Goal: Information Seeking & Learning: Compare options

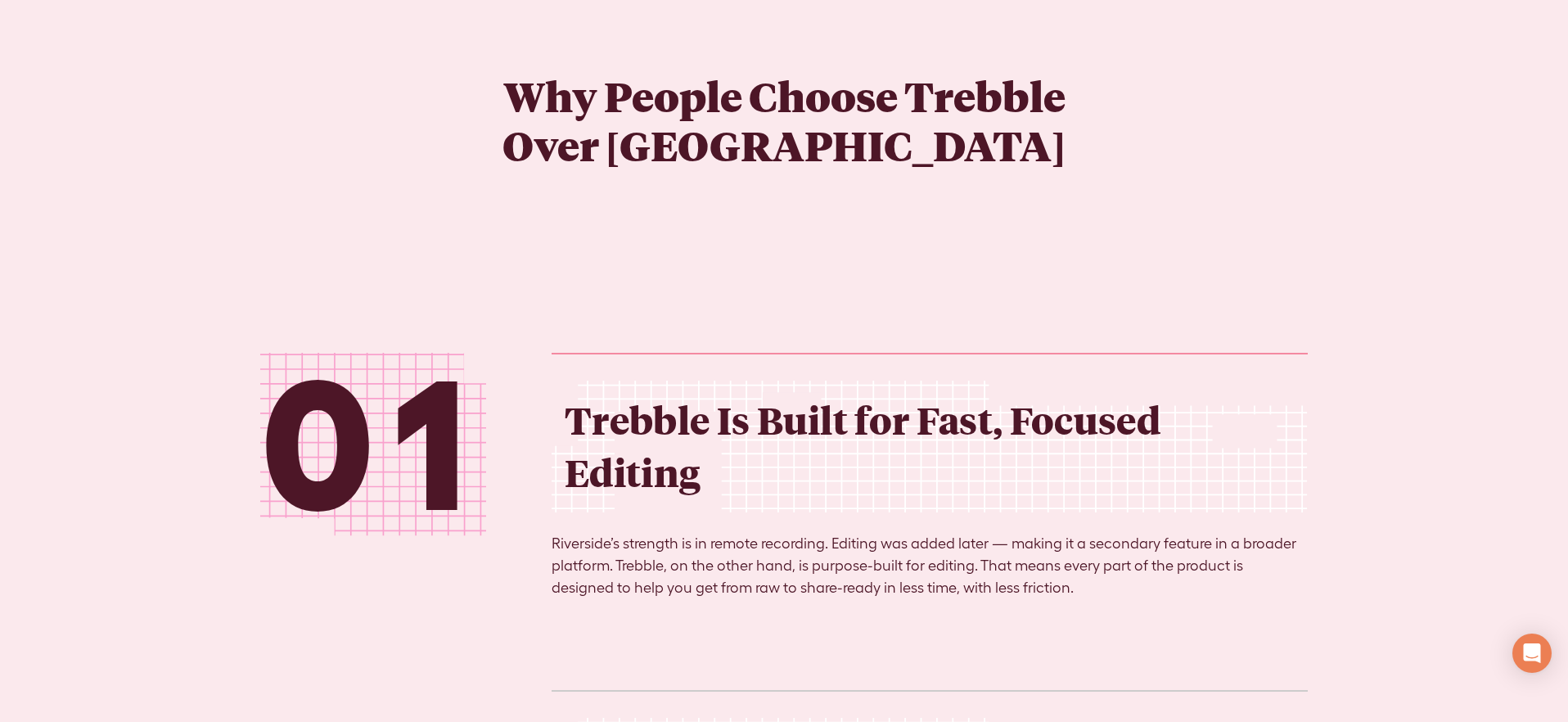
scroll to position [2379, 0]
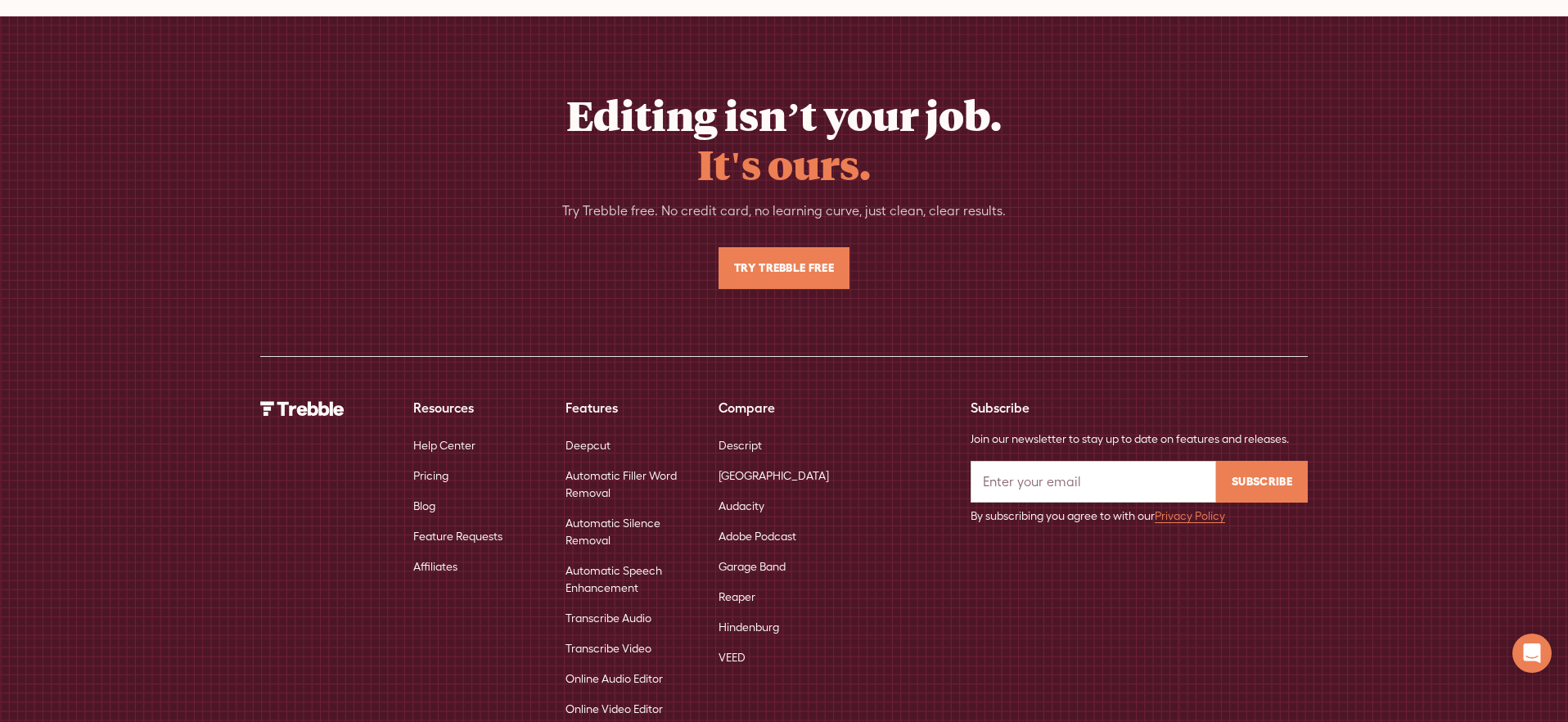
scroll to position [8042, 0]
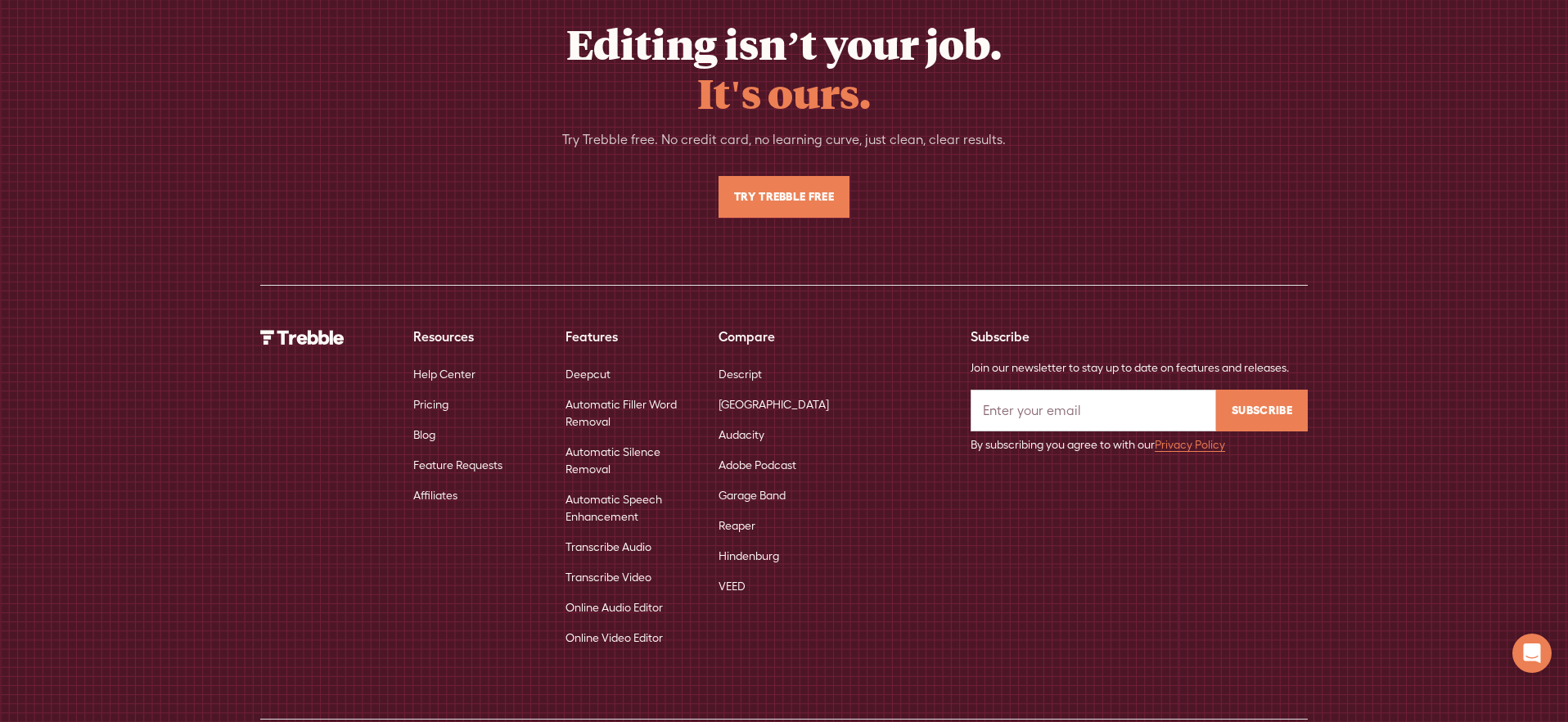
click at [752, 360] on link "Descript" at bounding box center [741, 375] width 43 height 31
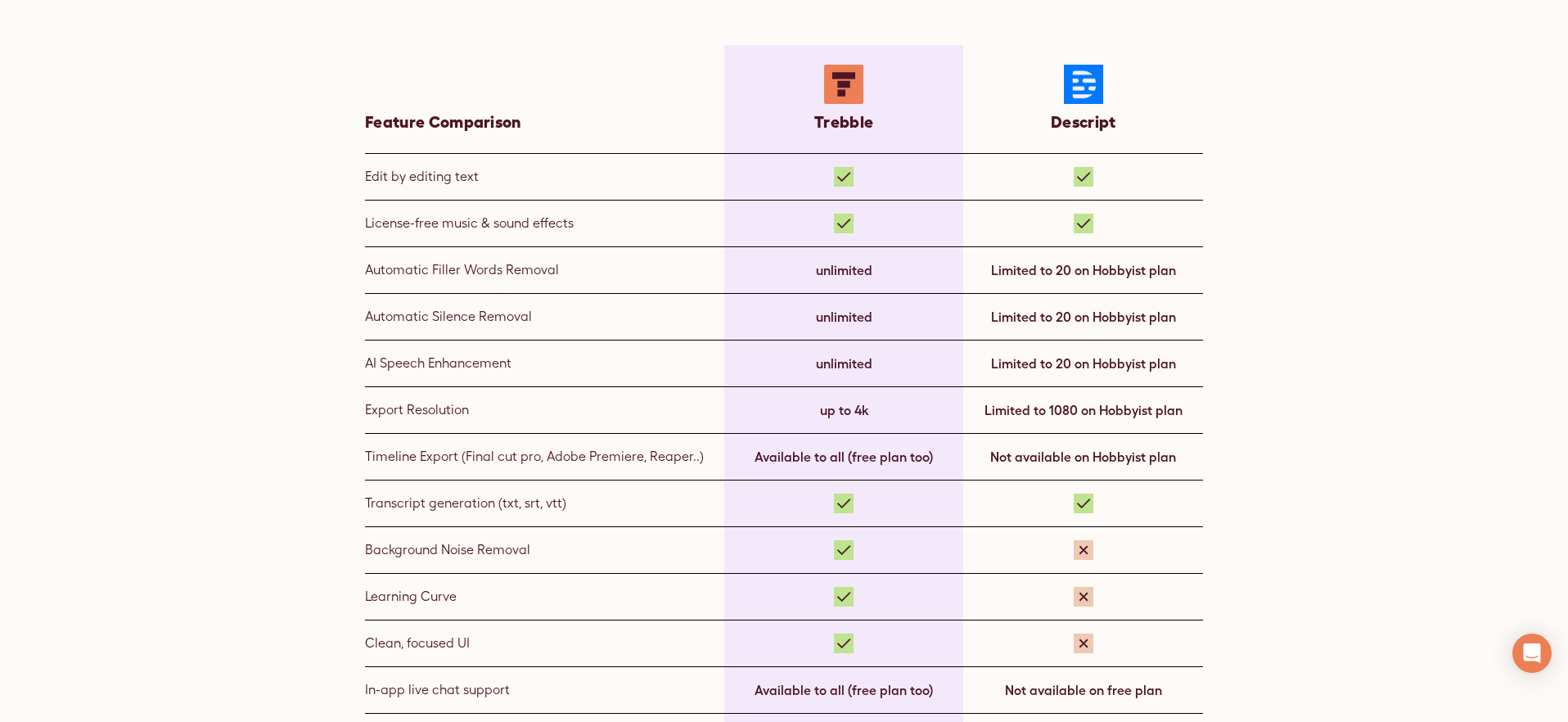
scroll to position [1062, 0]
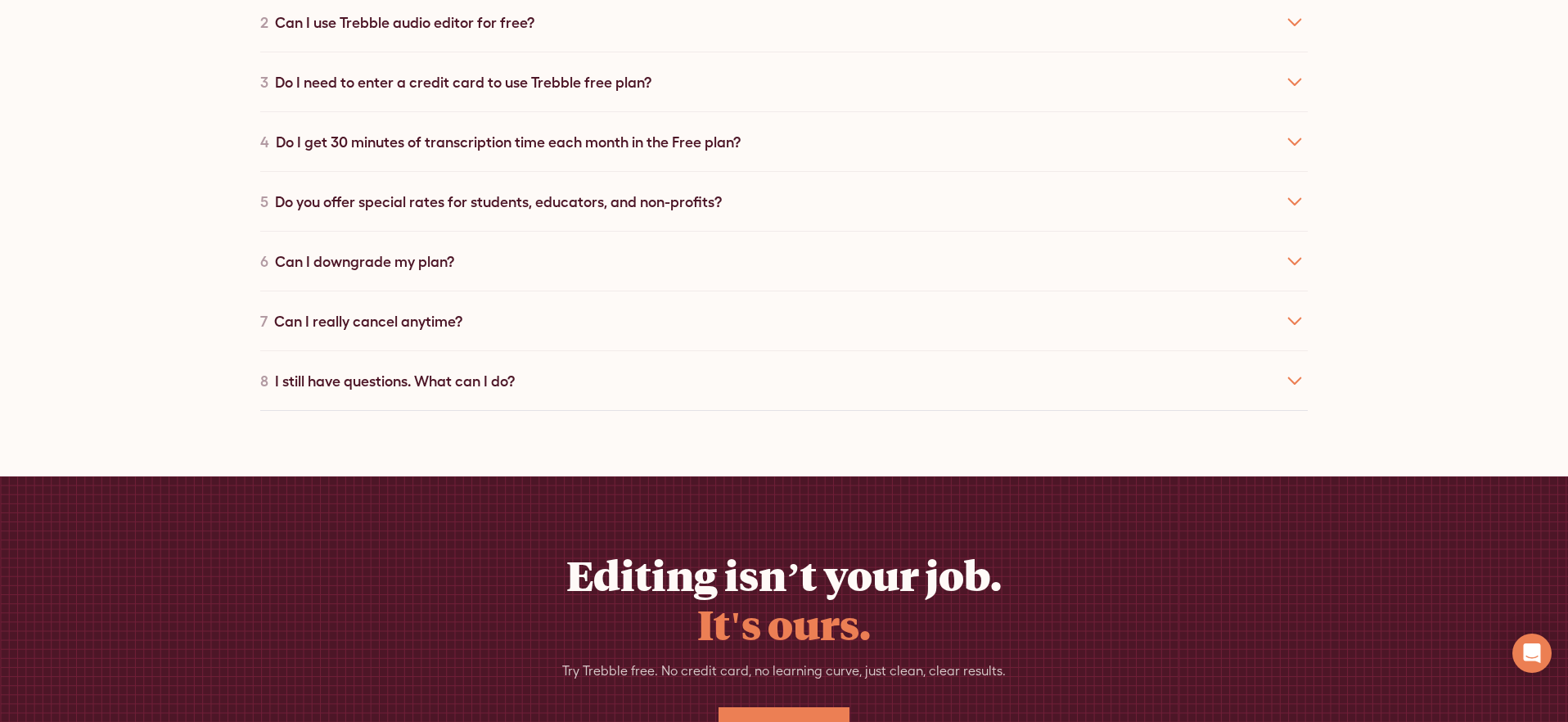
scroll to position [8191, 0]
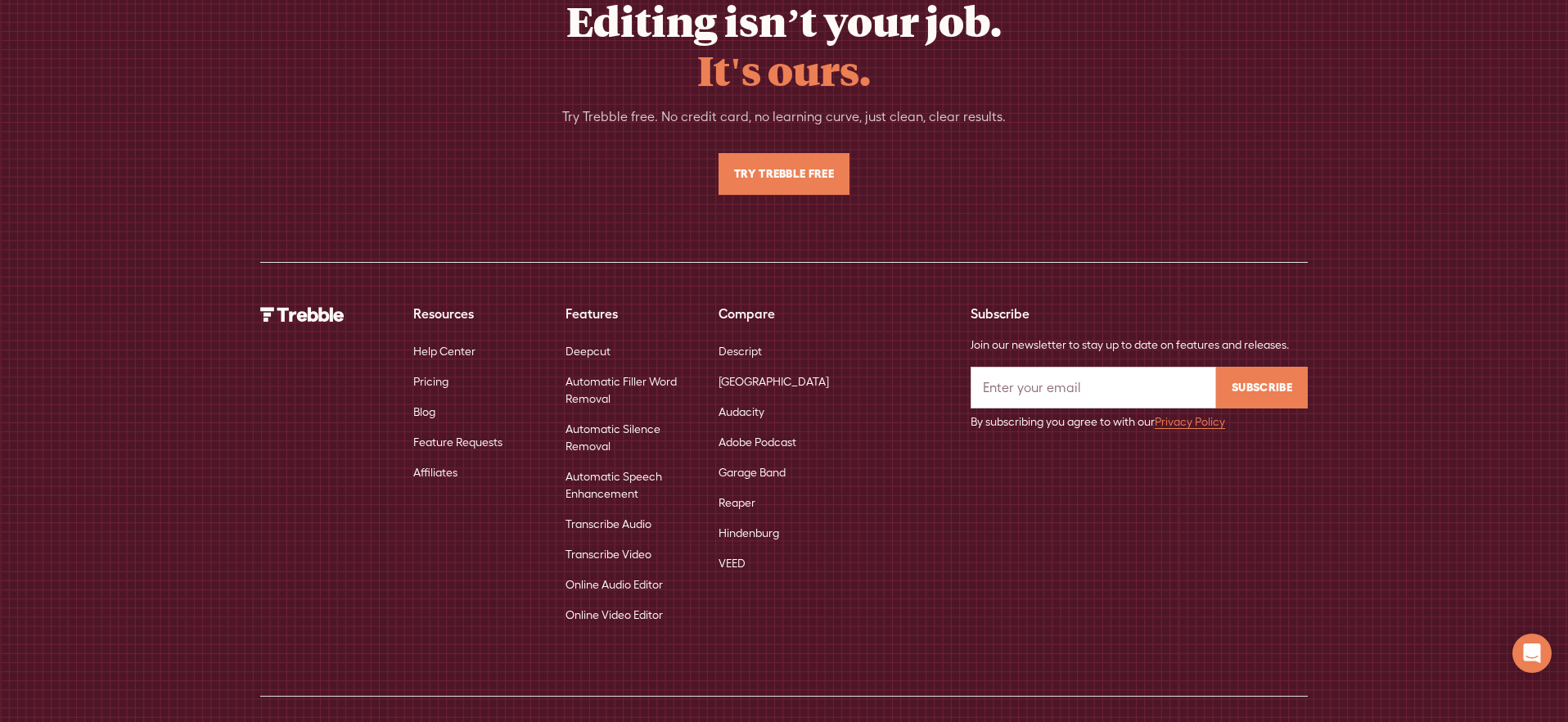
click at [754, 398] on link "Audacity" at bounding box center [742, 413] width 46 height 31
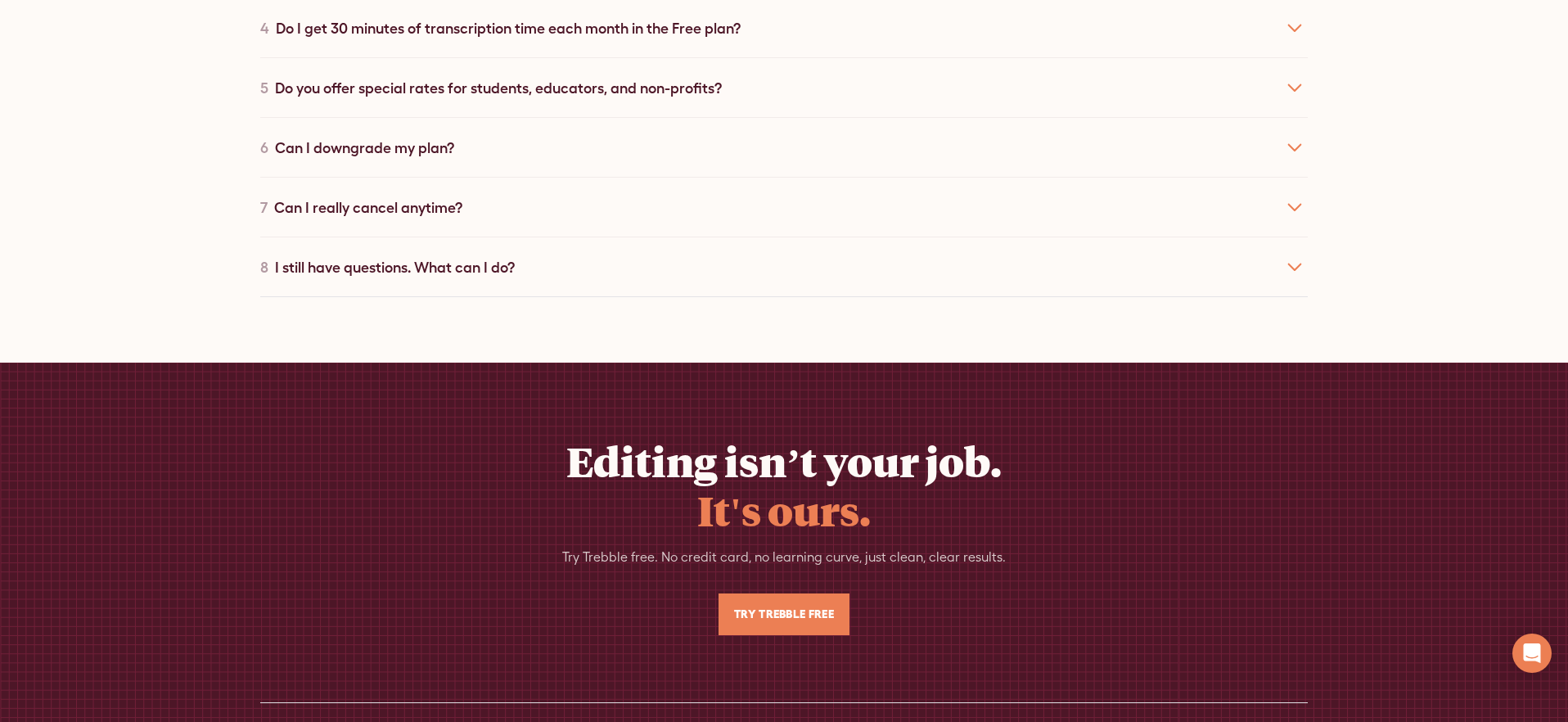
scroll to position [7852, 0]
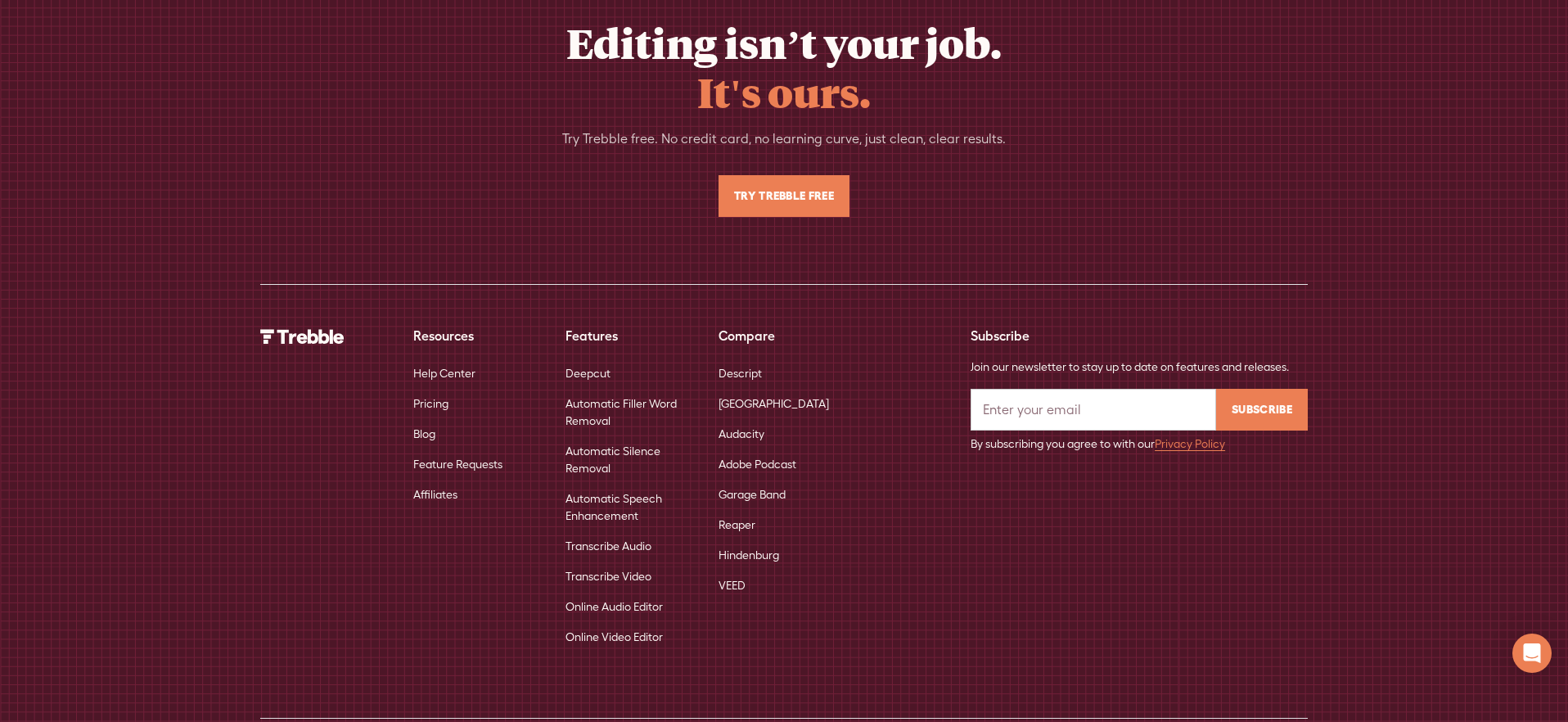
click at [738, 450] on link "Adobe Podcast" at bounding box center [758, 465] width 78 height 31
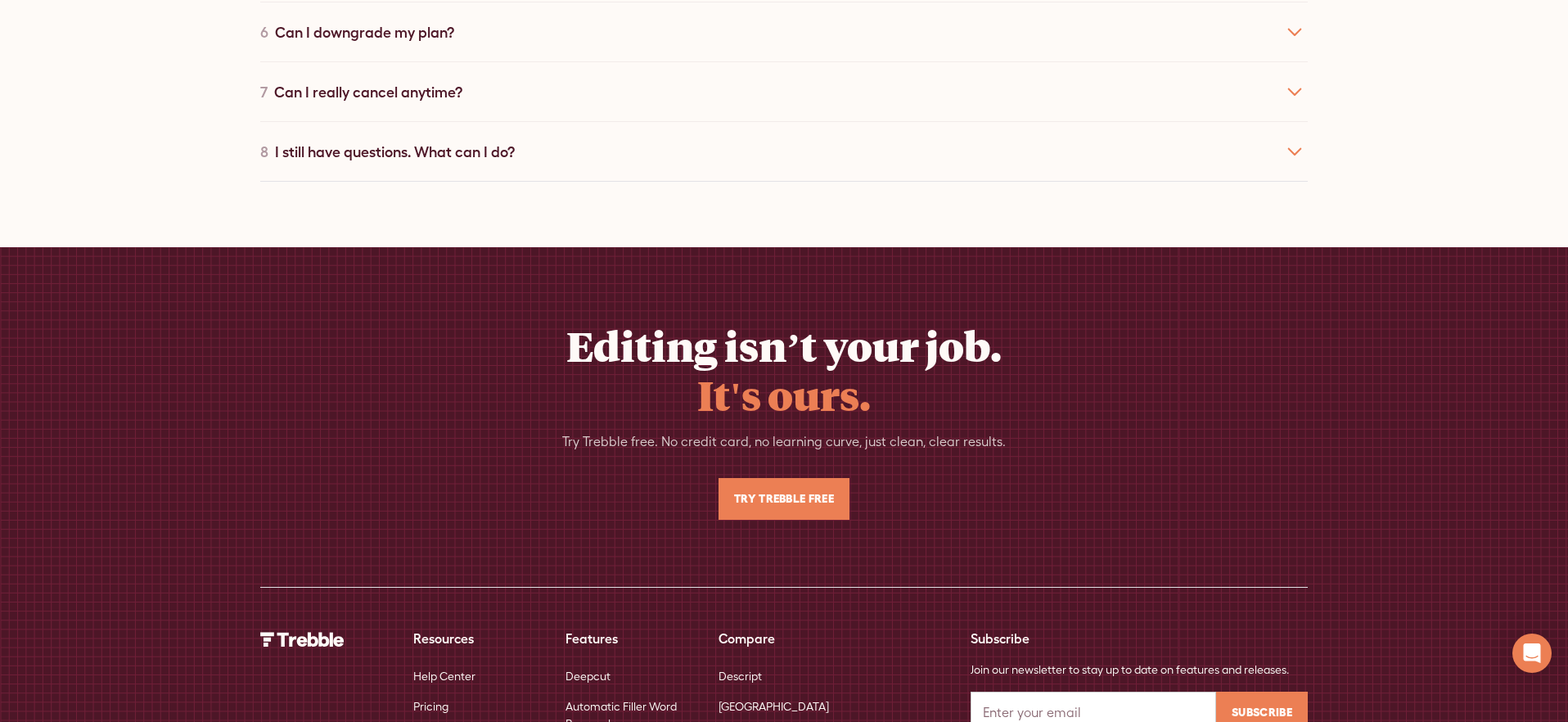
scroll to position [7874, 0]
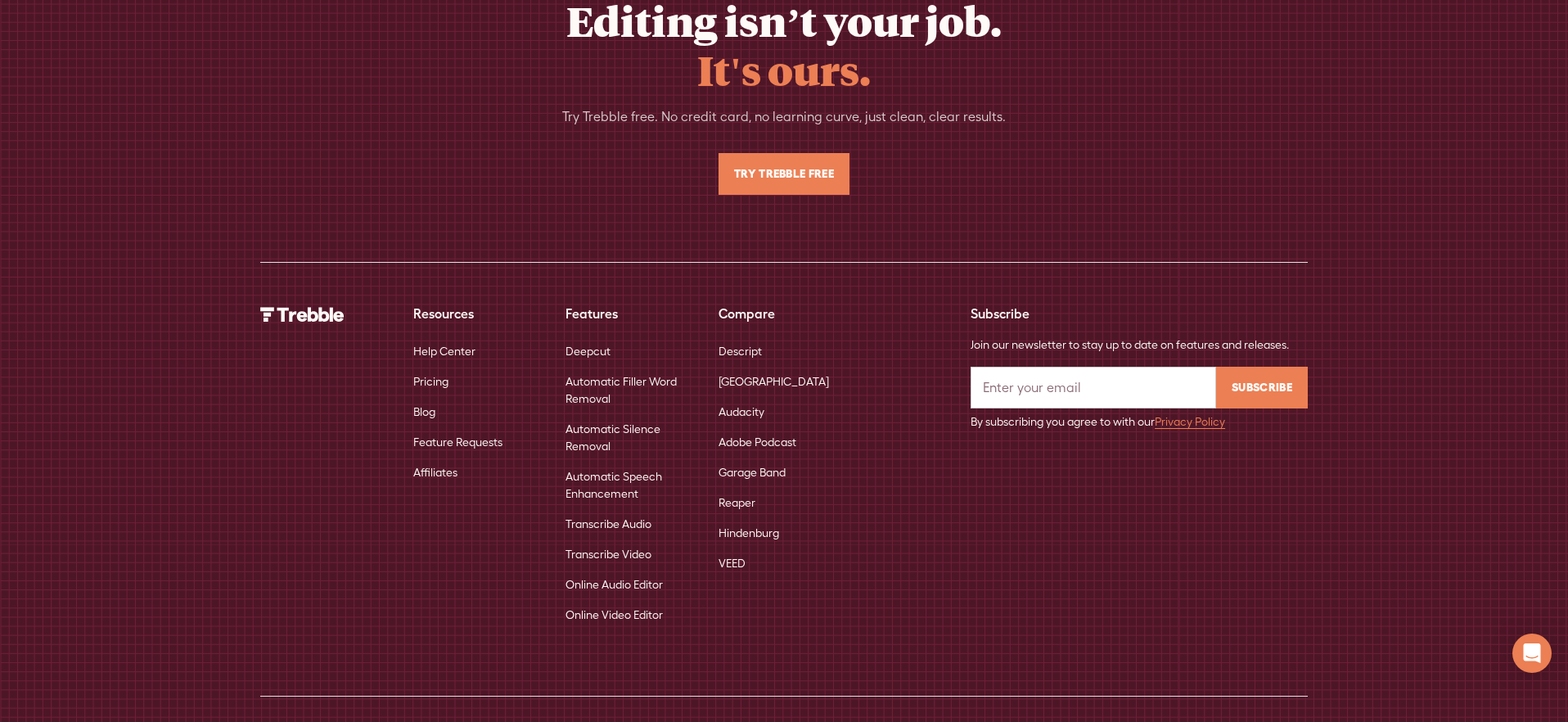
click at [748, 458] on link "Garage Band" at bounding box center [752, 474] width 67 height 31
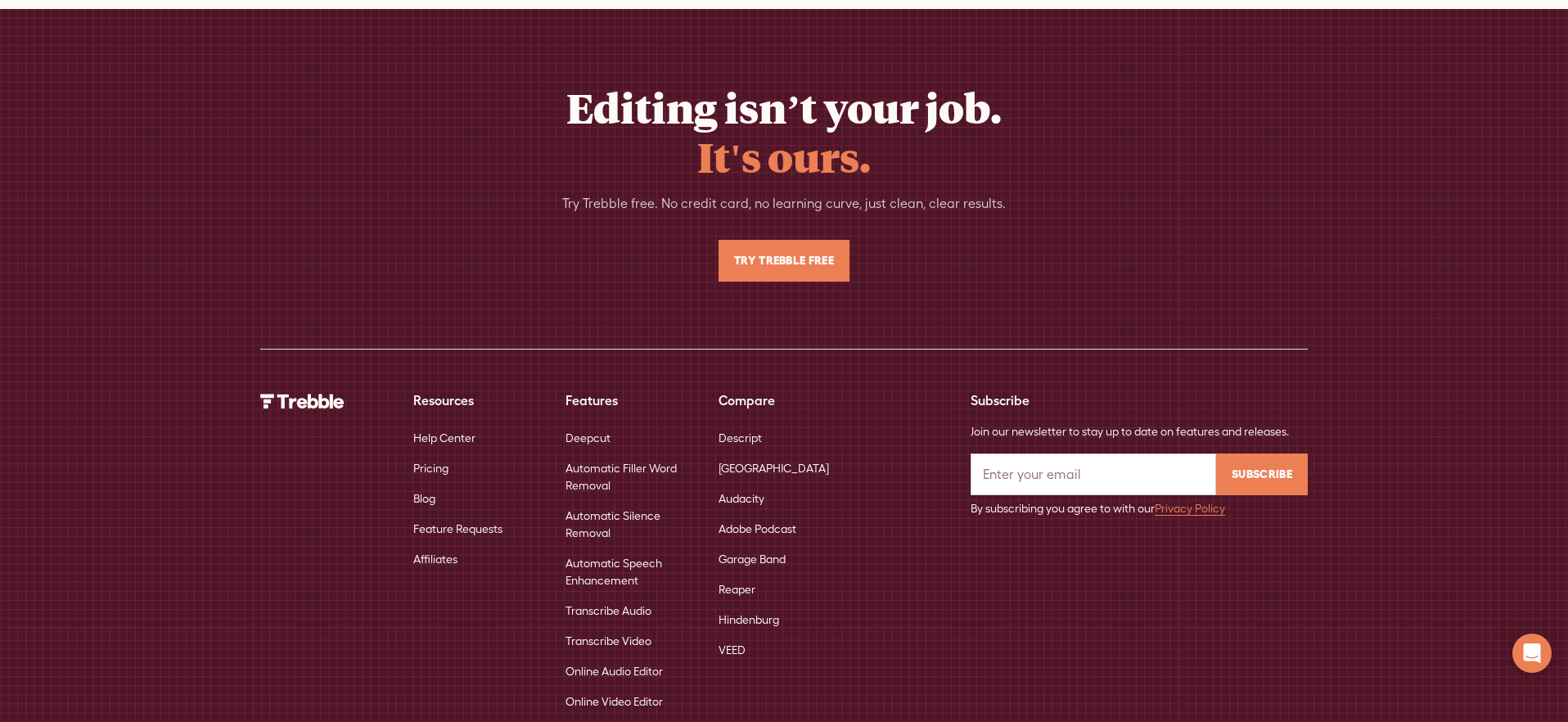
scroll to position [7756, 0]
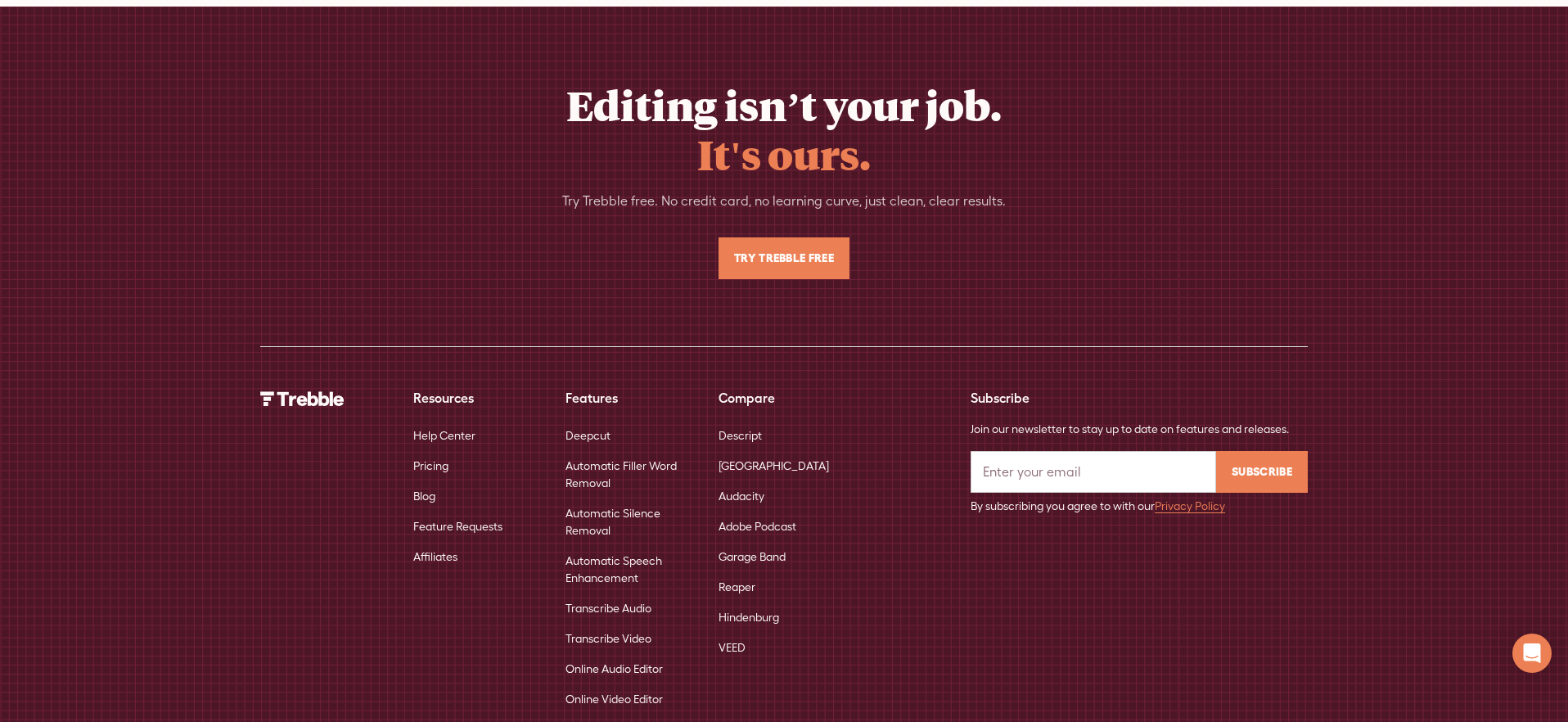
click at [736, 572] on link "Reaper" at bounding box center [737, 587] width 37 height 31
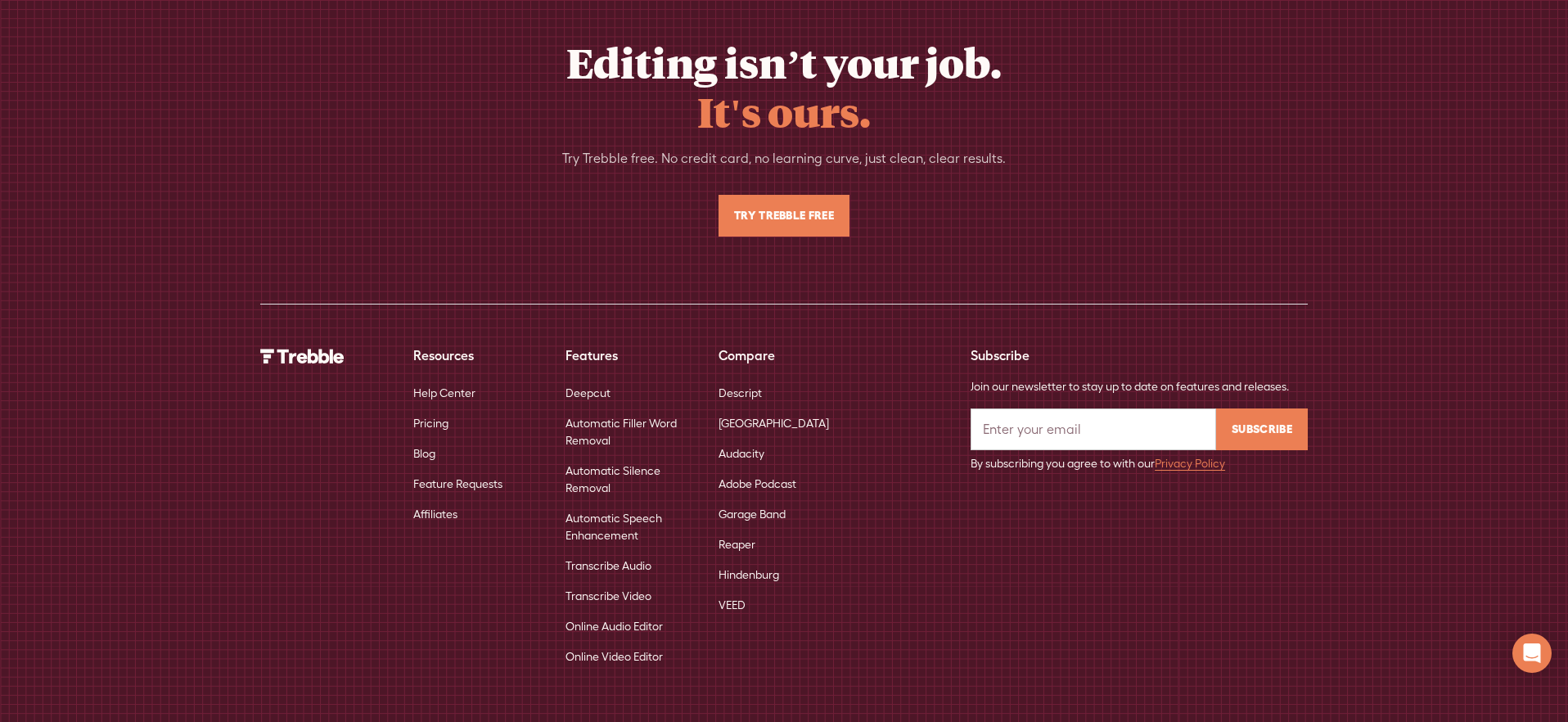
scroll to position [7957, 0]
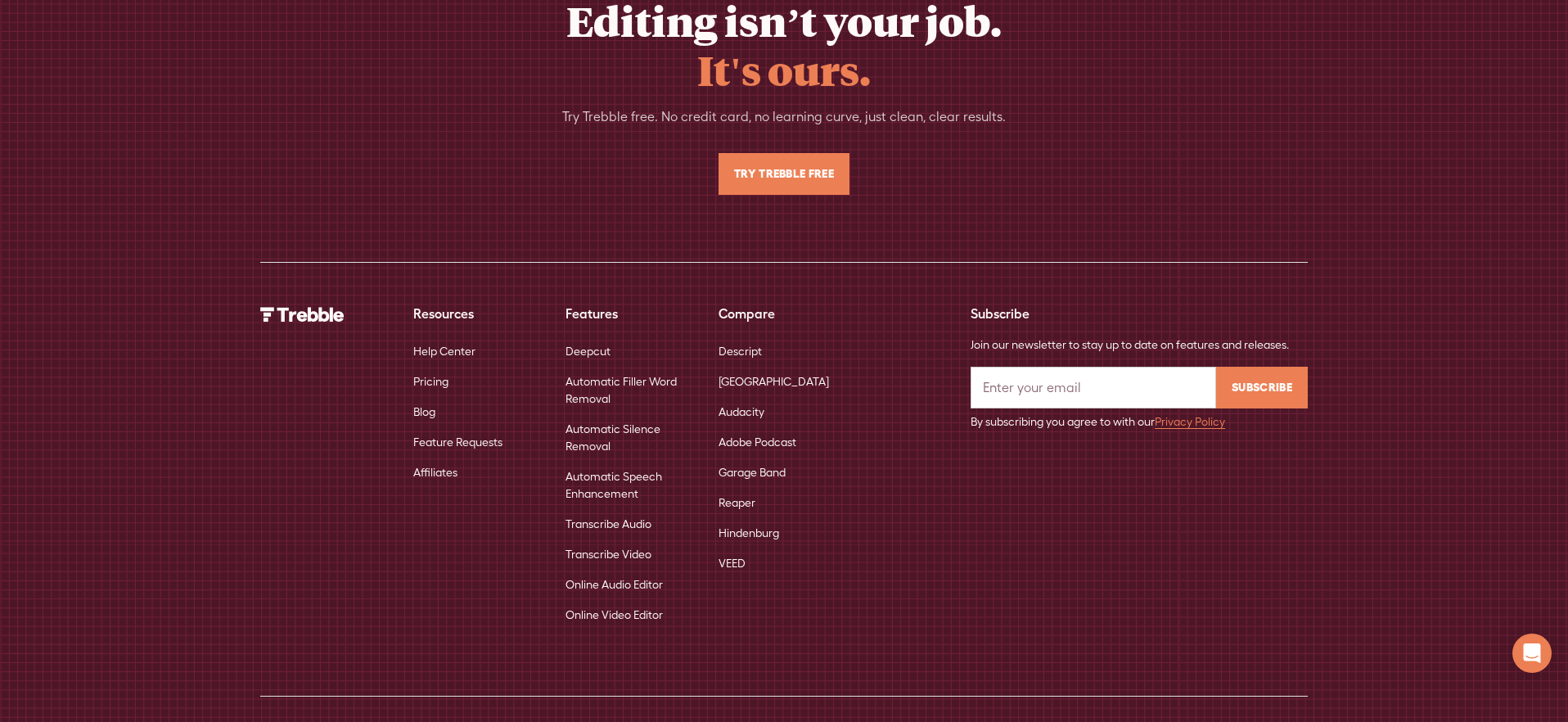
click at [741, 519] on link "Hindenburg" at bounding box center [749, 534] width 61 height 31
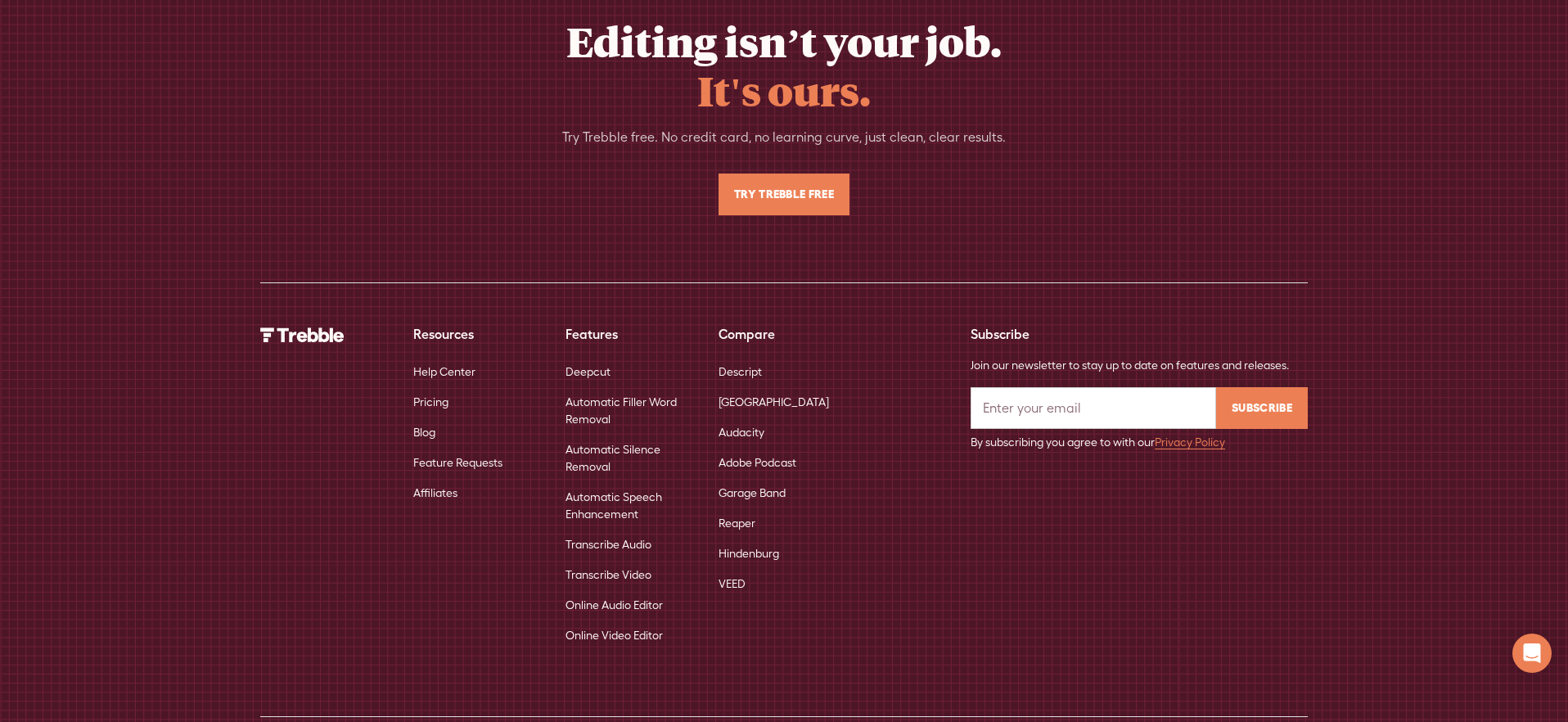
scroll to position [7769, 0]
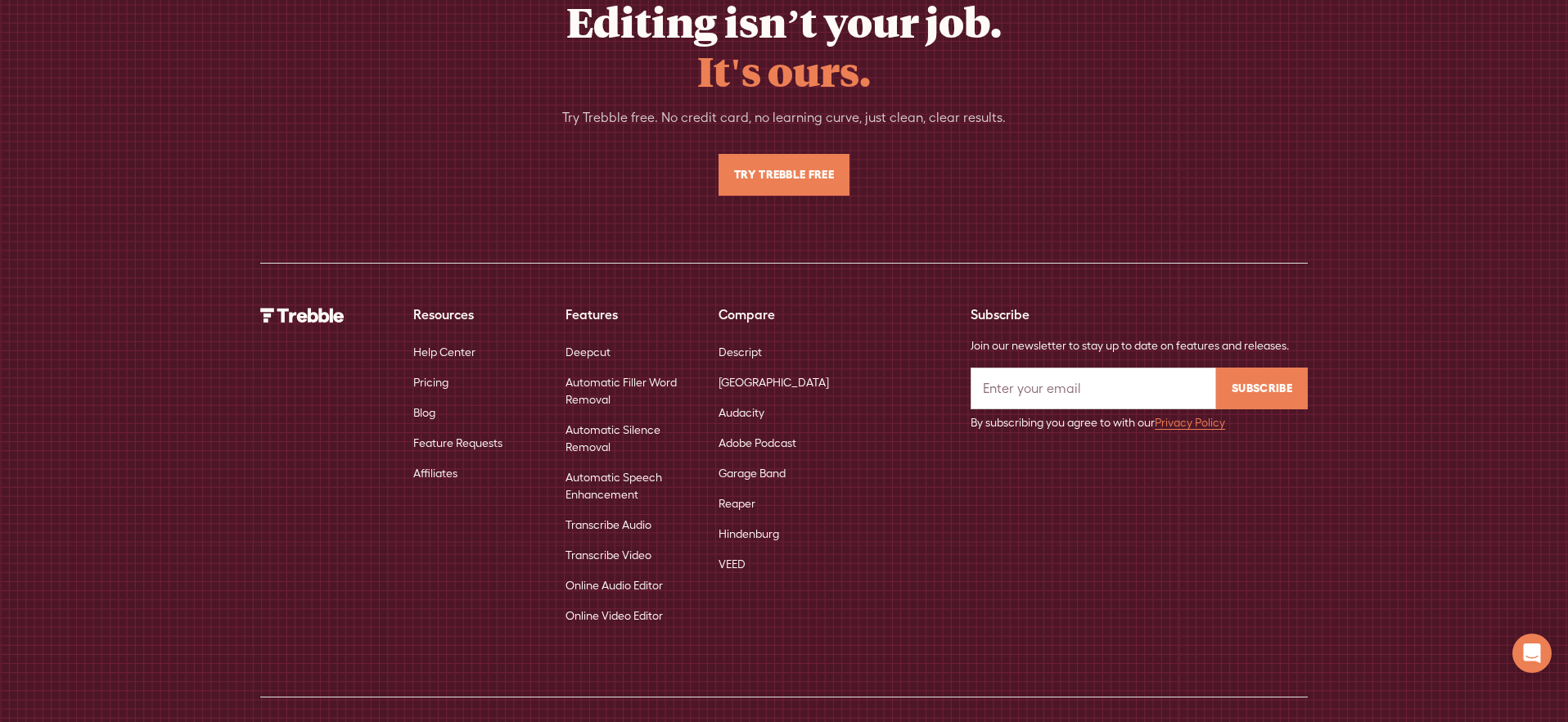
click at [738, 549] on link "VEED" at bounding box center [733, 565] width 27 height 31
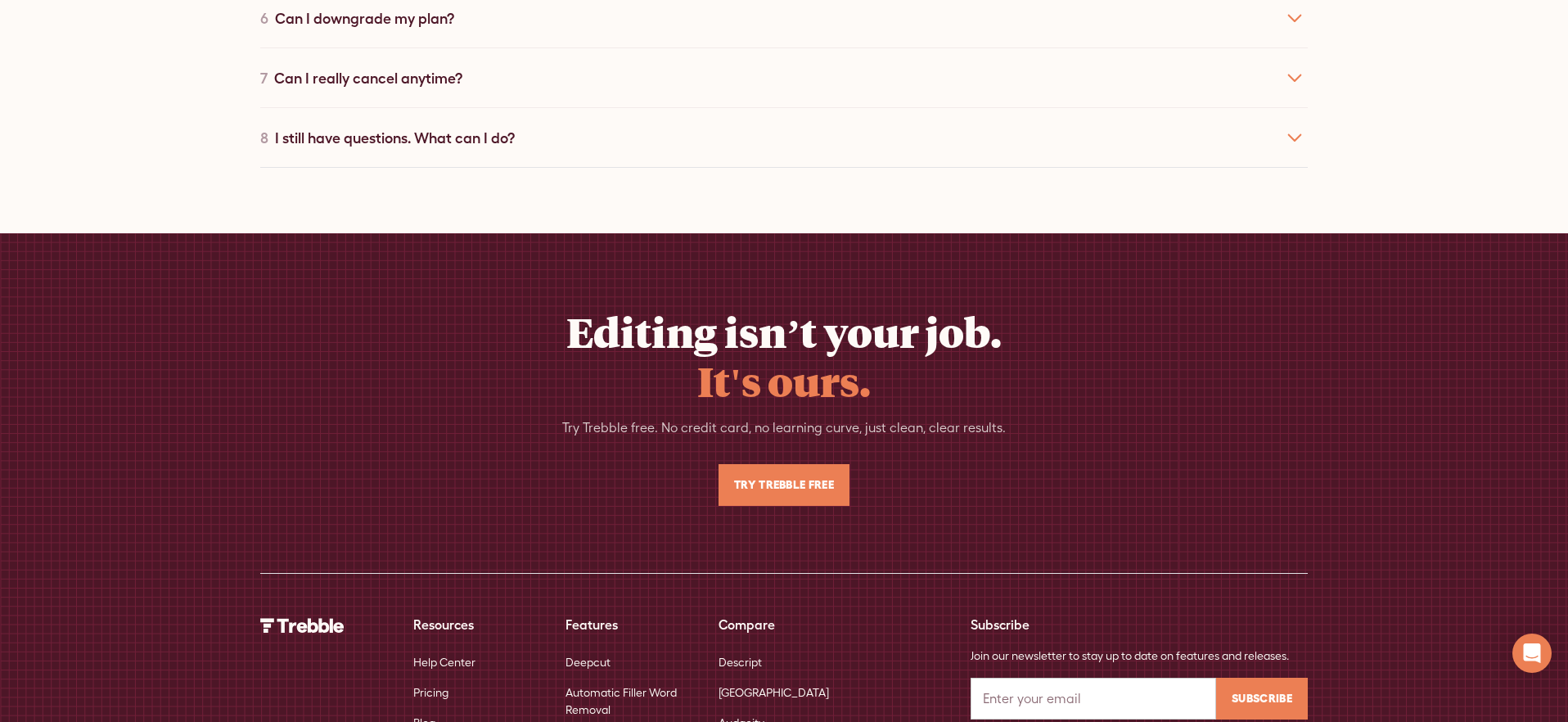
scroll to position [7757, 0]
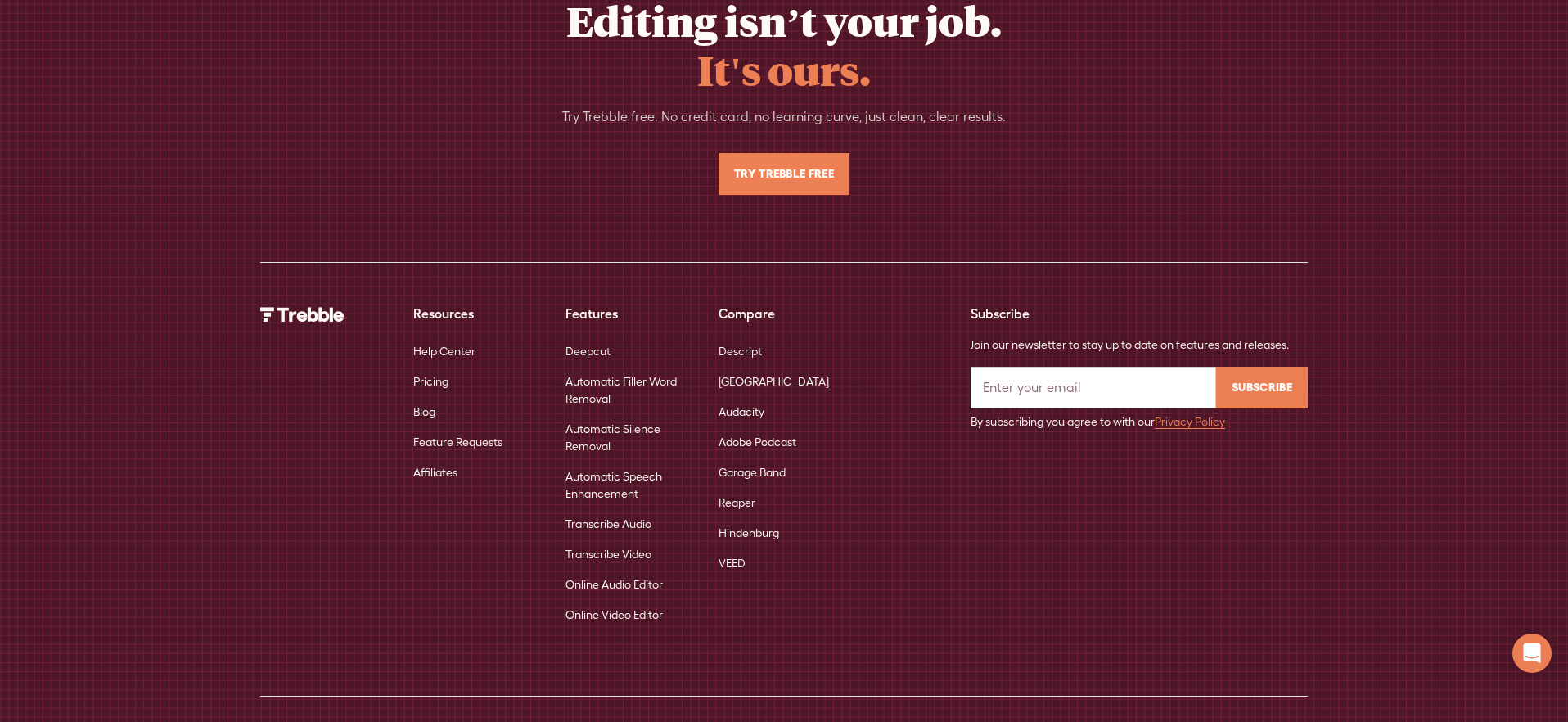
click at [598, 336] on link "Deepcut" at bounding box center [588, 352] width 45 height 31
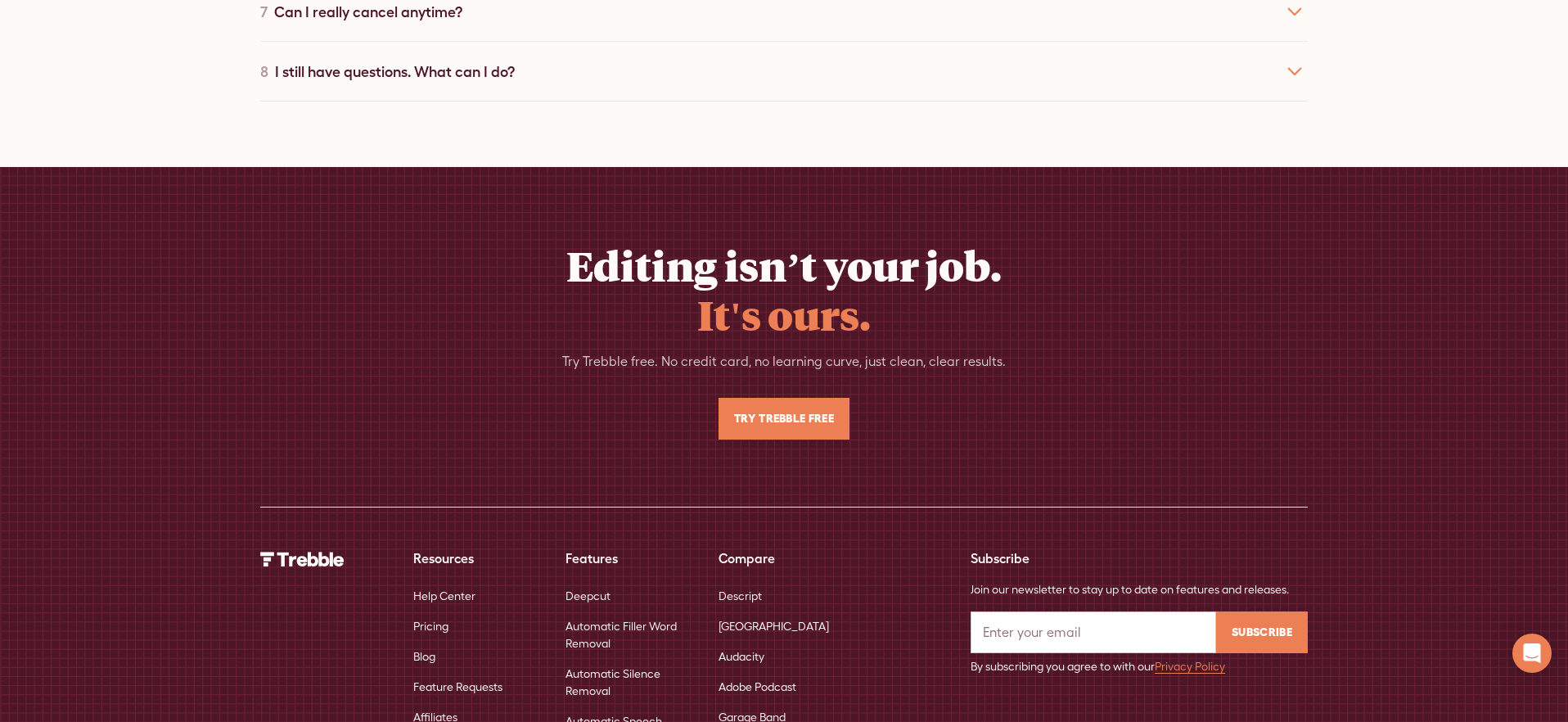
scroll to position [8259, 0]
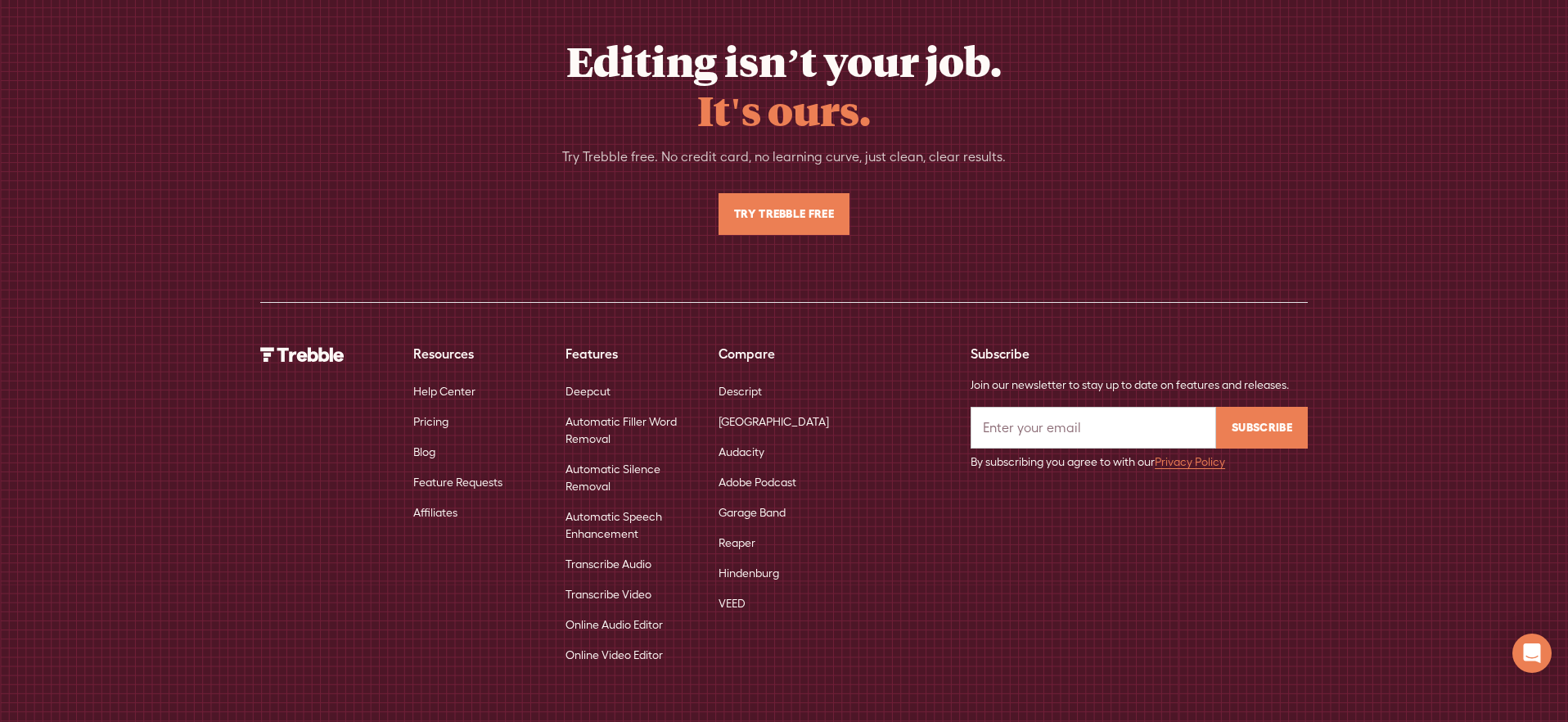
click at [659, 407] on link "Automatic Filler Word Removal" at bounding box center [629, 430] width 126 height 48
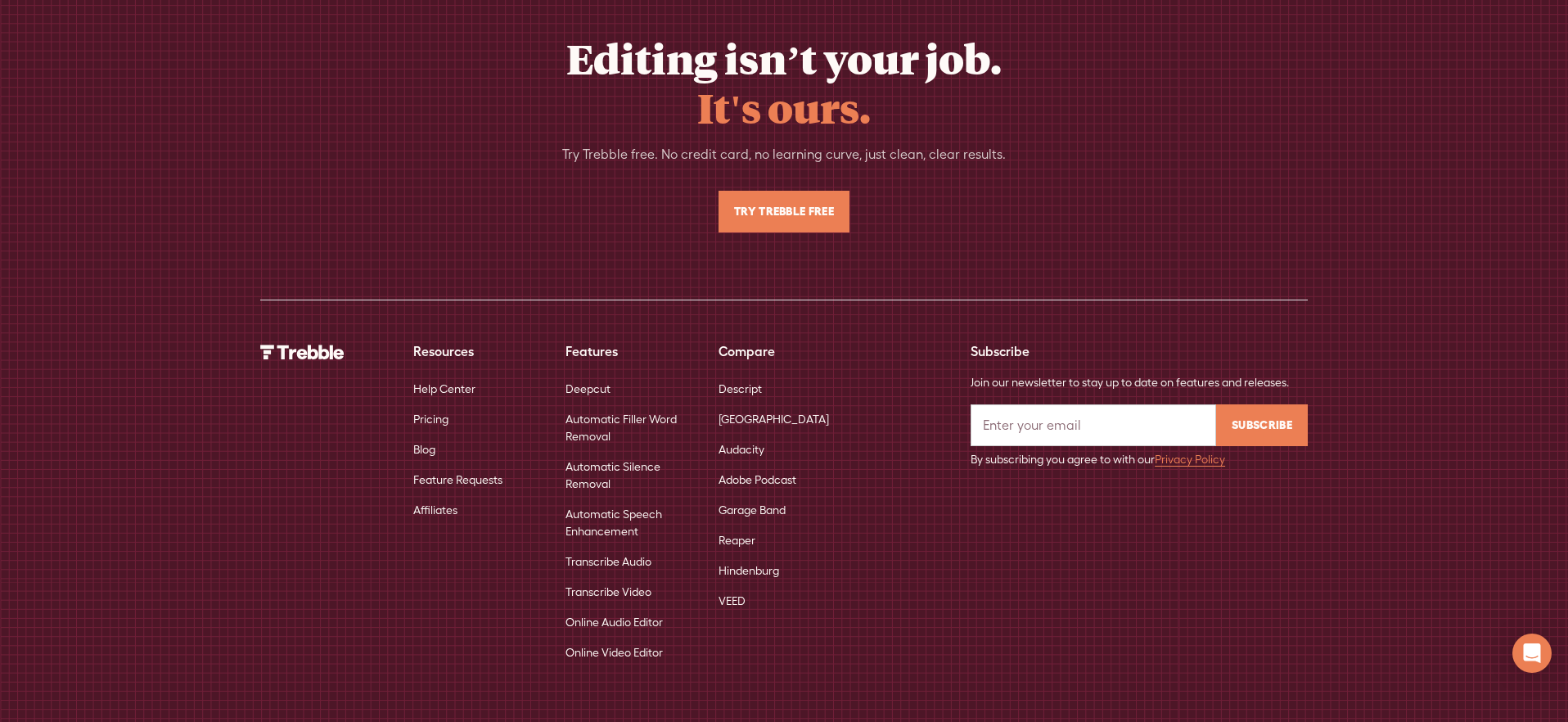
scroll to position [5297, 0]
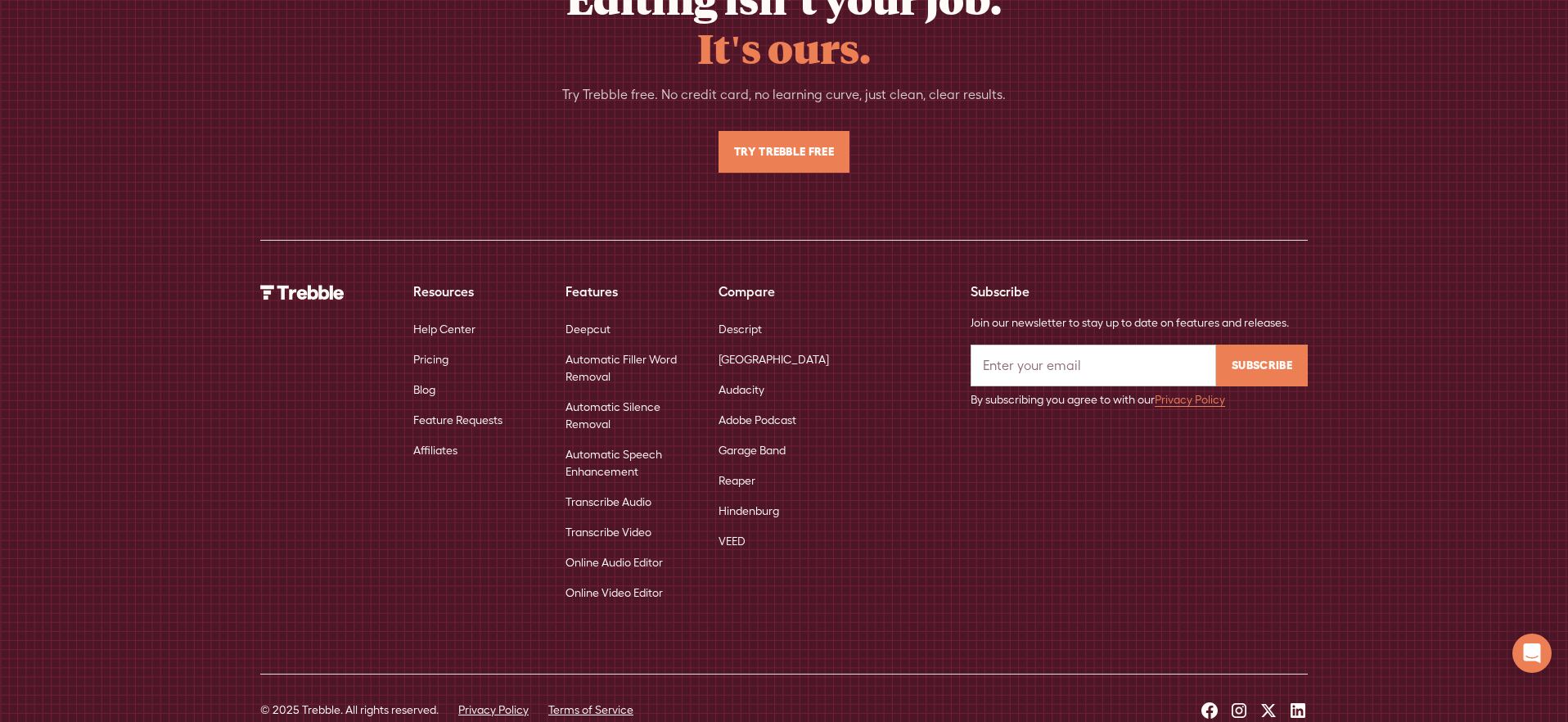
click at [621, 392] on link "Automatic Silence Removal" at bounding box center [629, 416] width 126 height 48
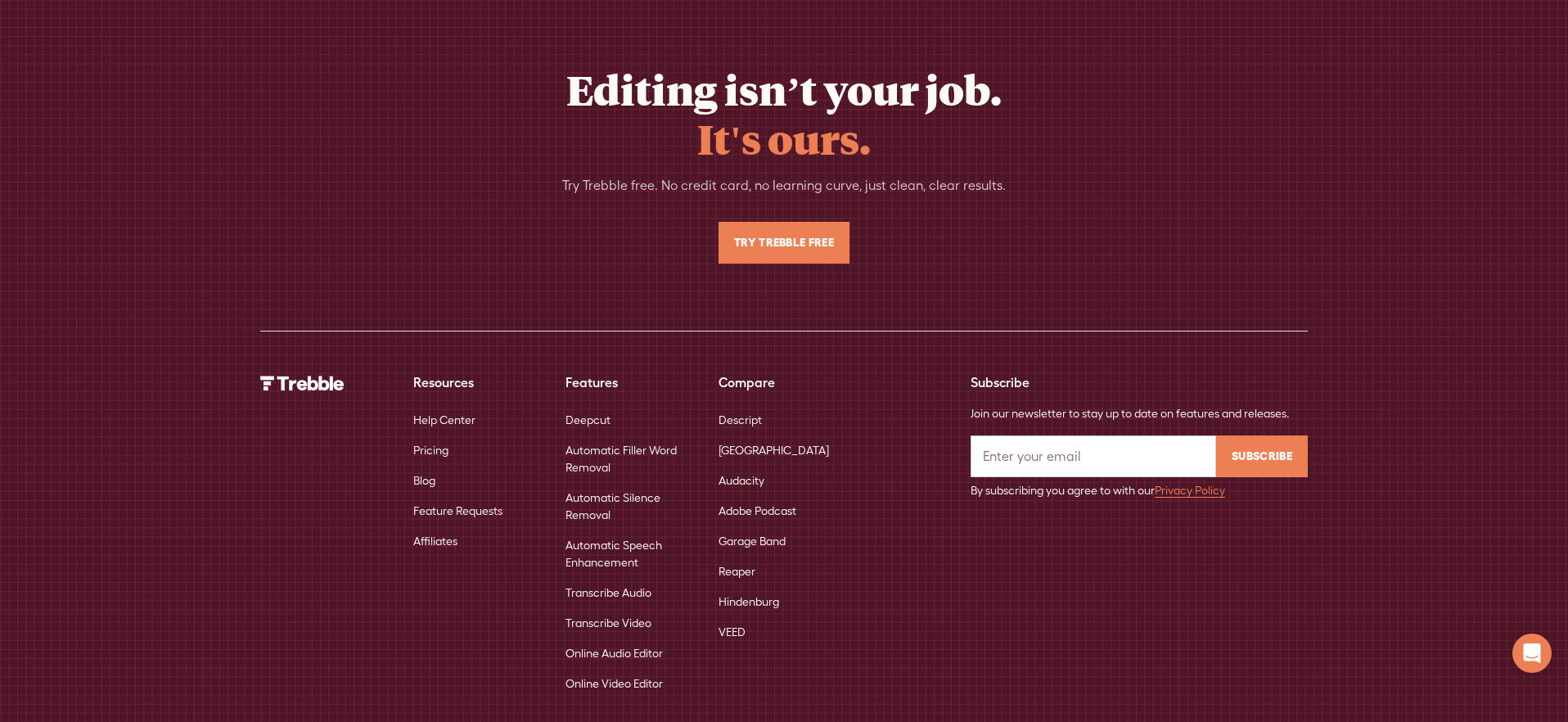
scroll to position [5274, 0]
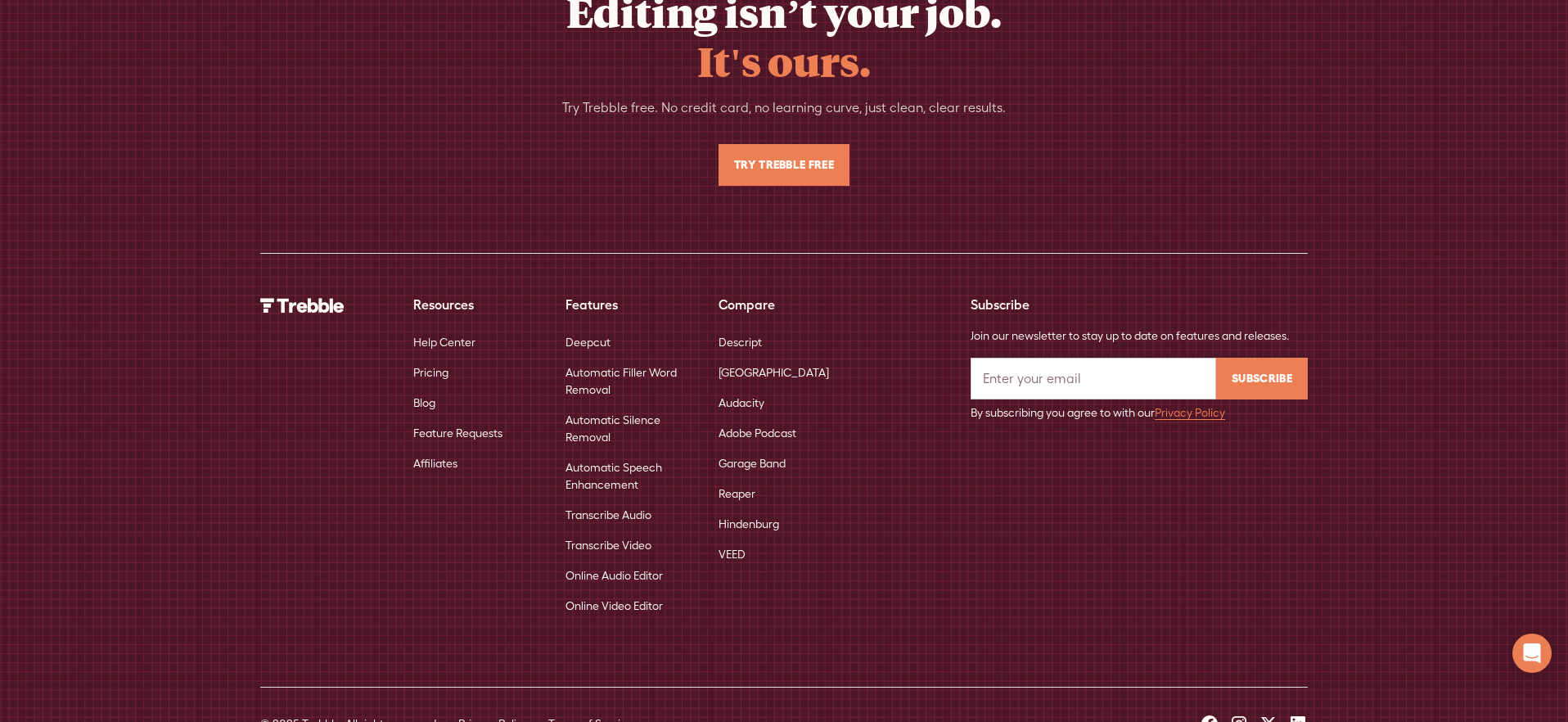
click at [625, 453] on link "Automatic Speech Enhancement" at bounding box center [629, 476] width 126 height 48
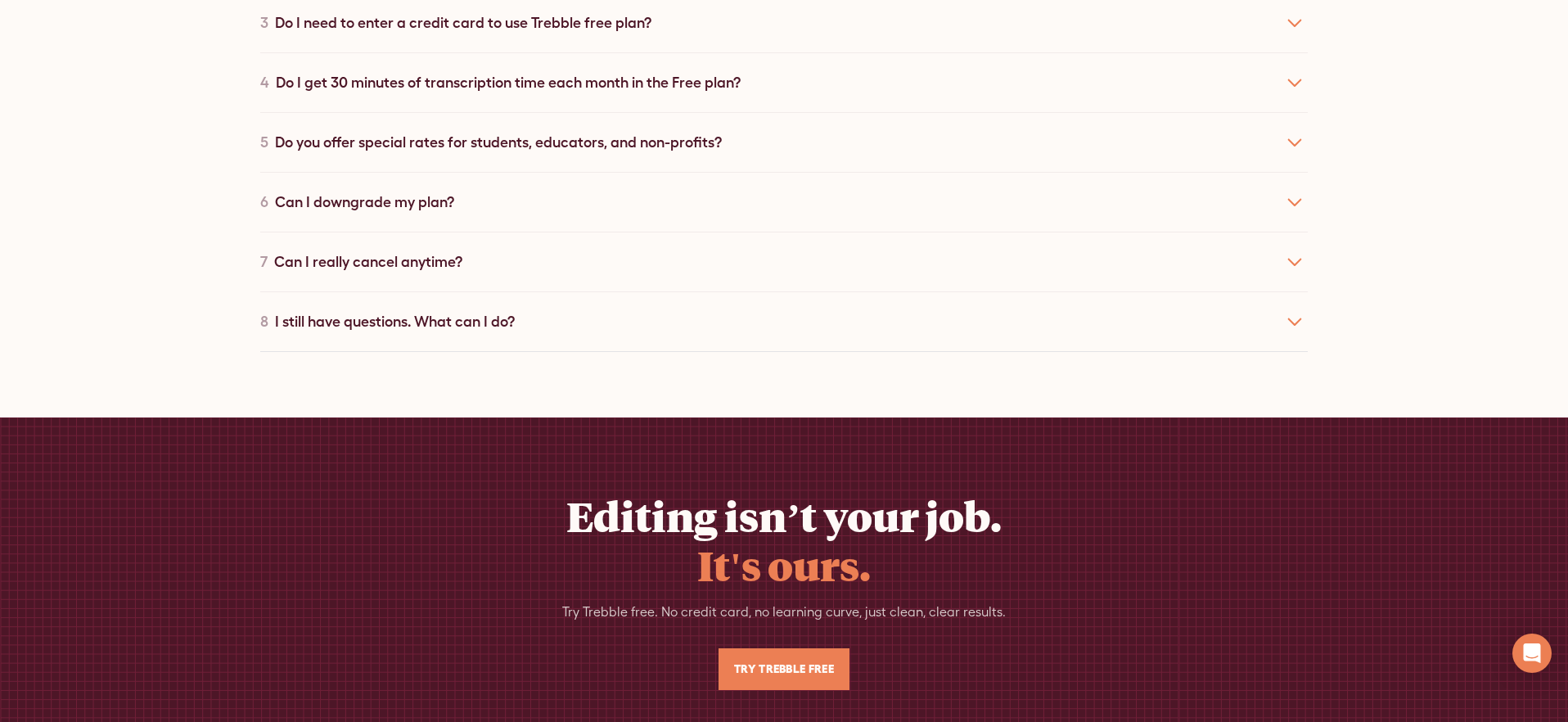
scroll to position [5297, 0]
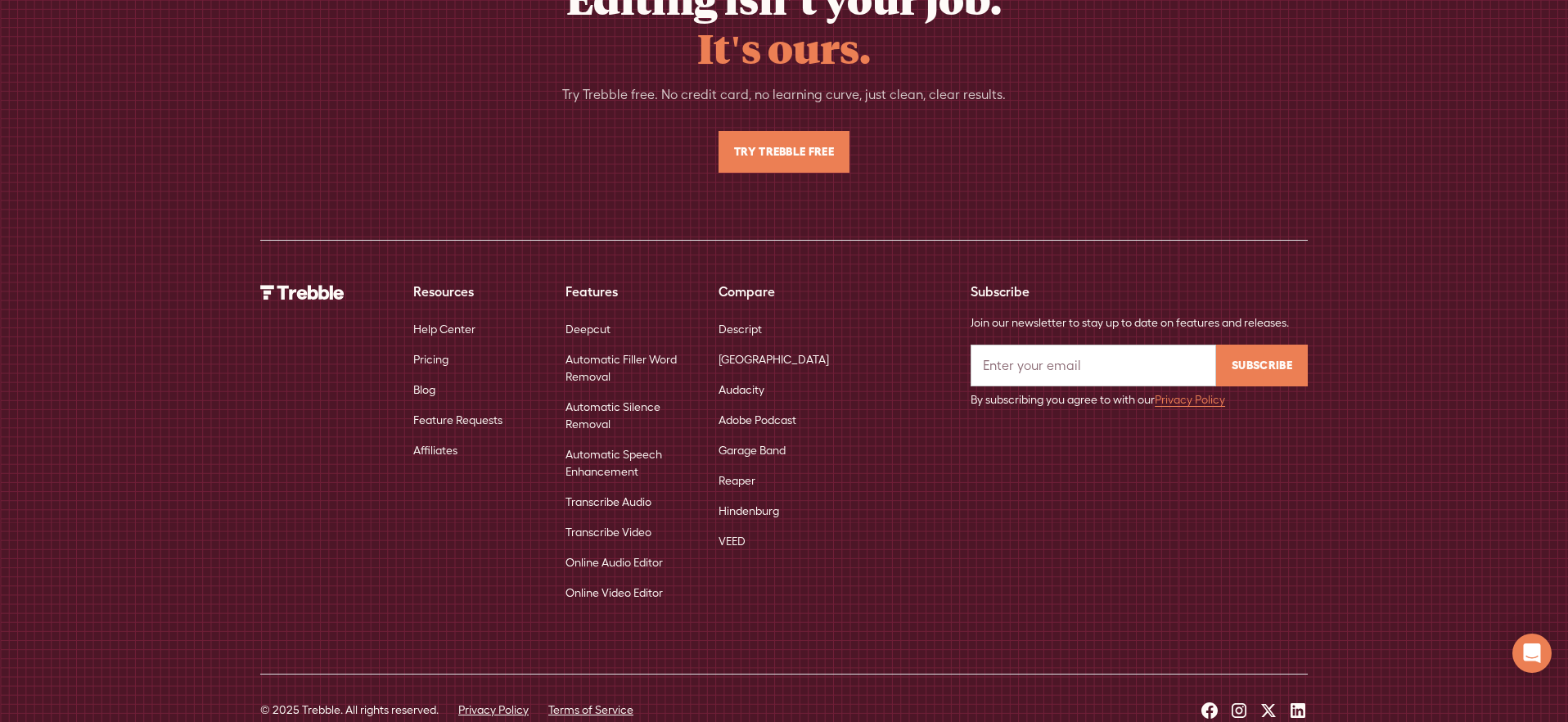
click at [593, 487] on link "Transcribe Audio" at bounding box center [608, 502] width 86 height 31
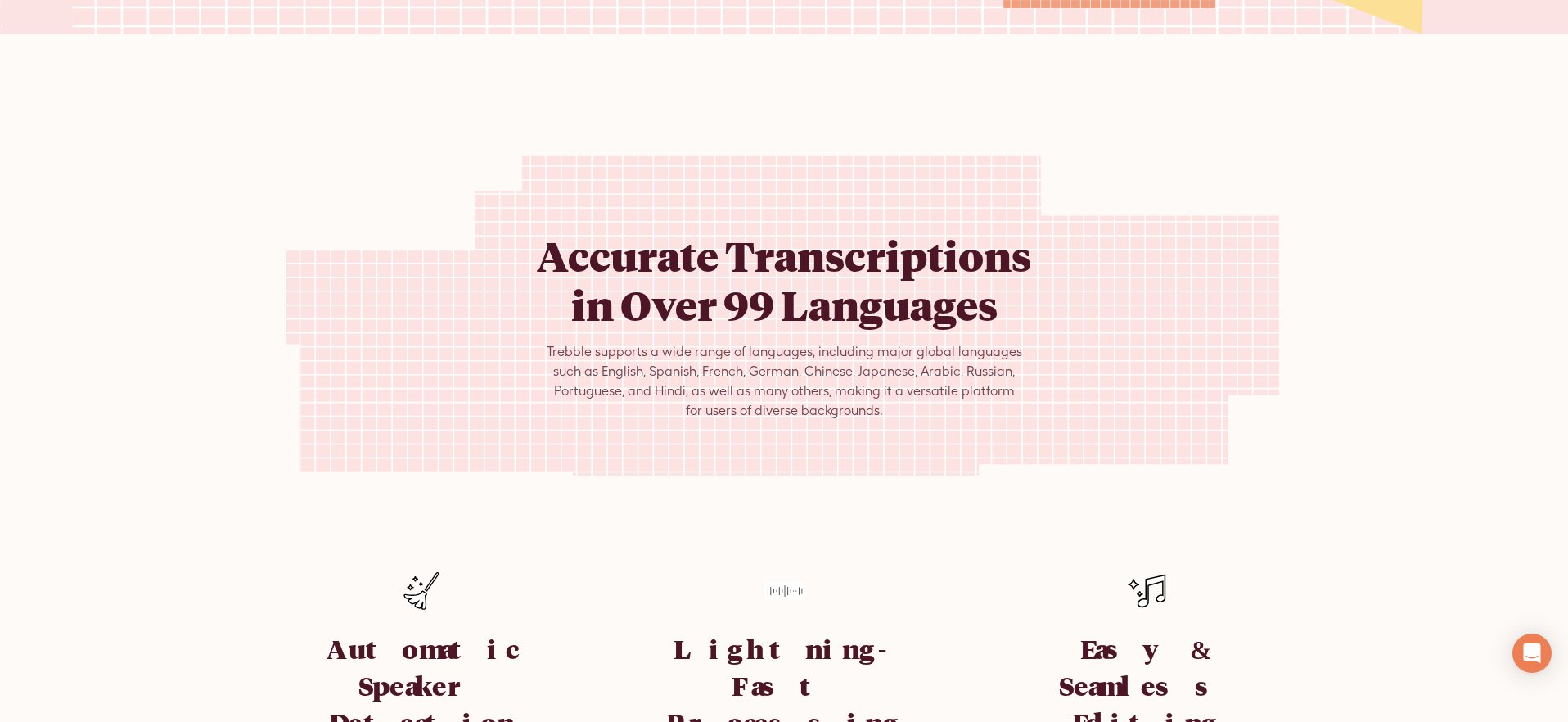
scroll to position [694, 0]
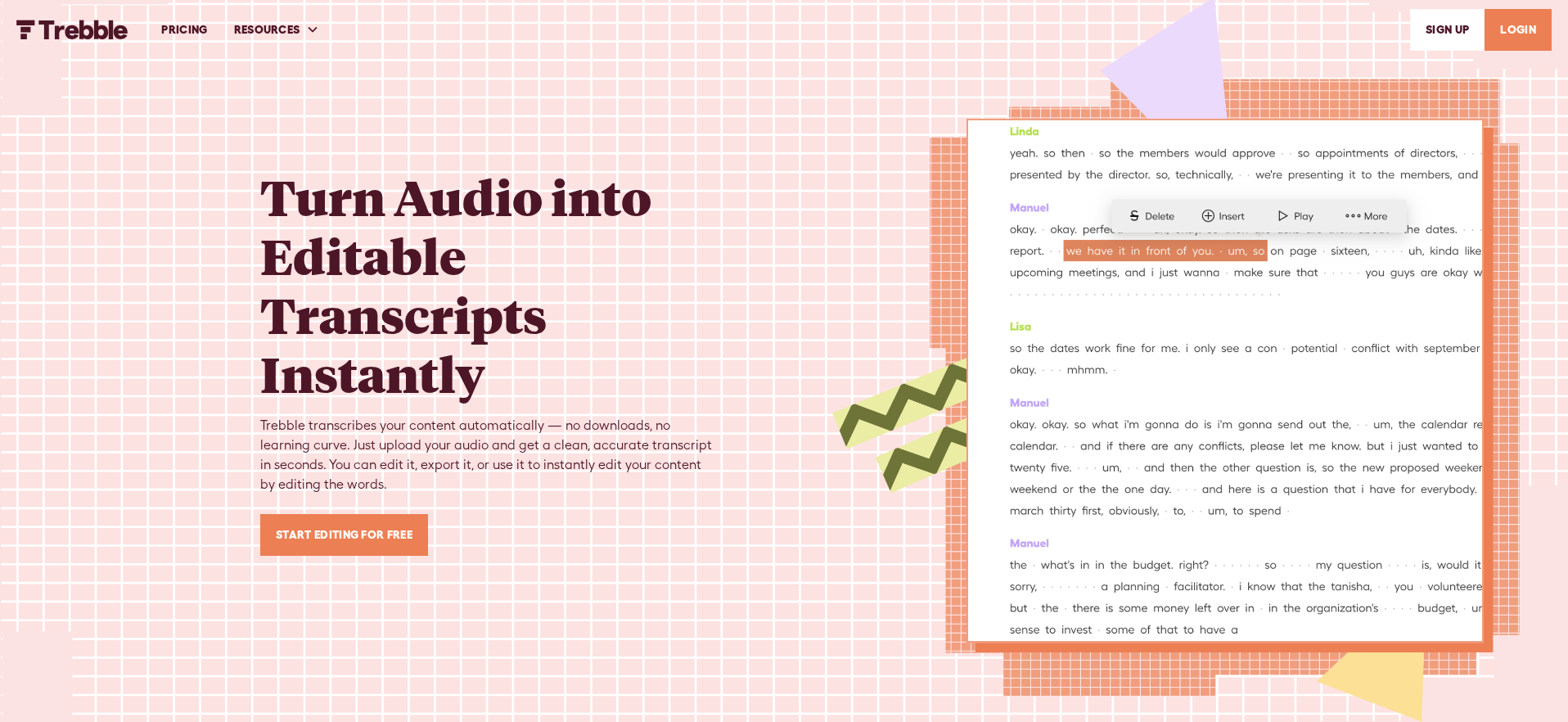
scroll to position [694, 0]
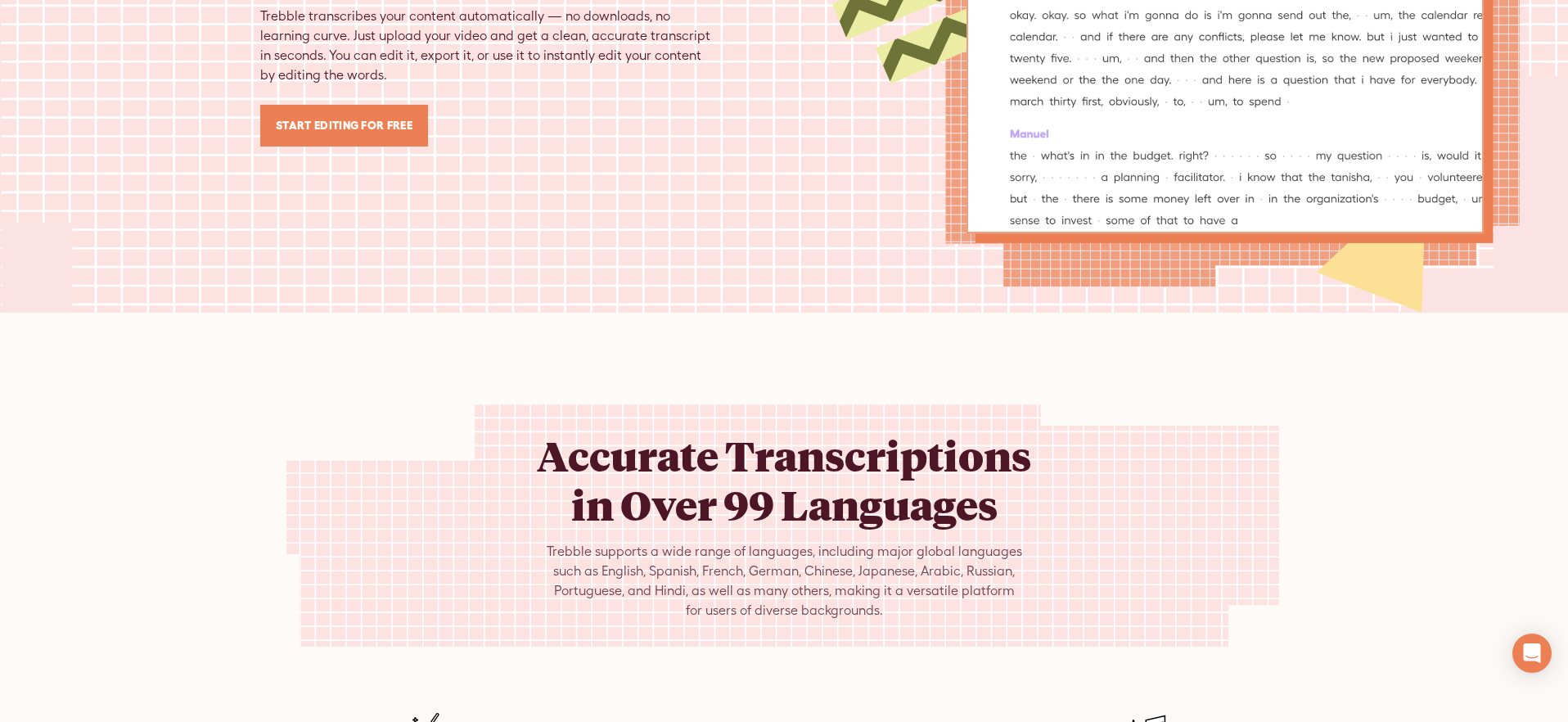
scroll to position [868, 0]
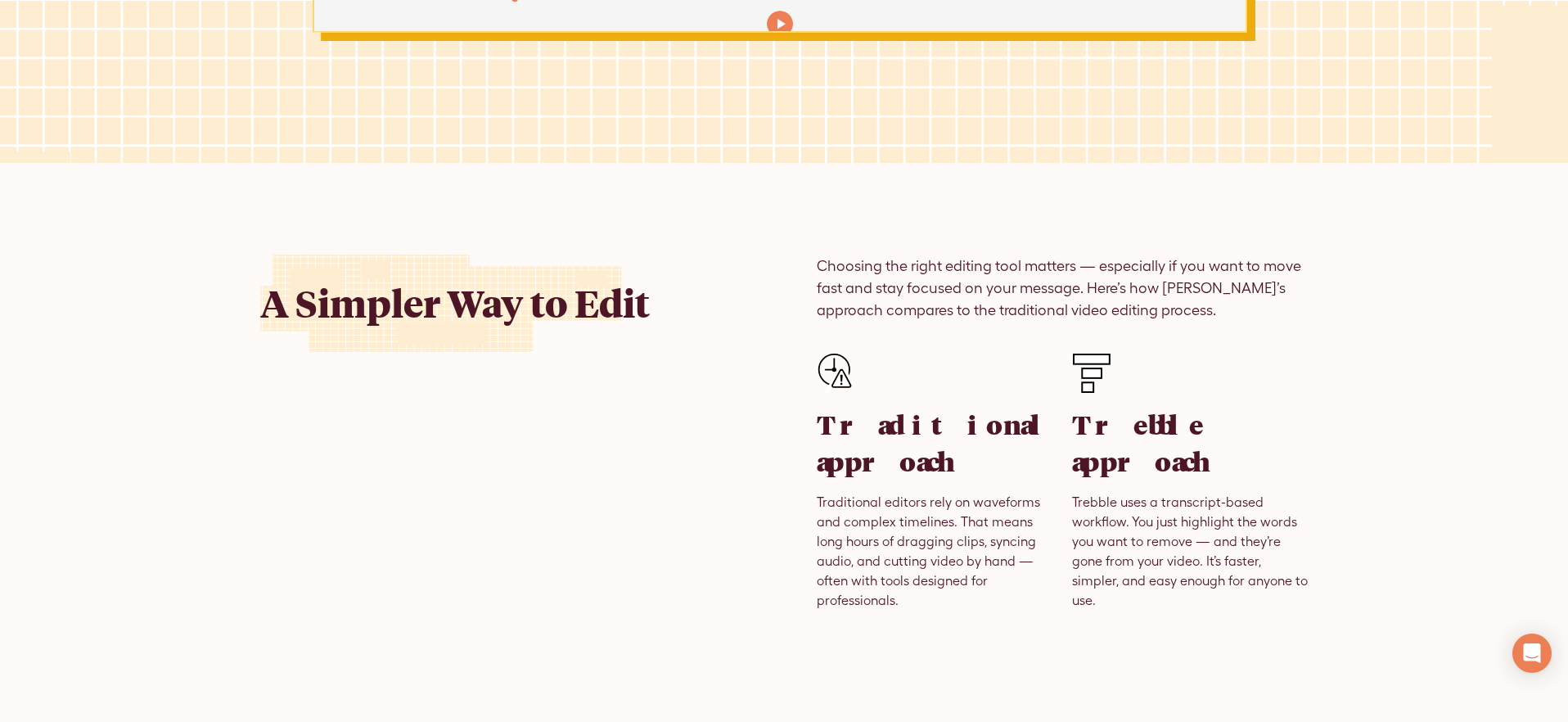
scroll to position [850, 0]
